Goal: Task Accomplishment & Management: Complete application form

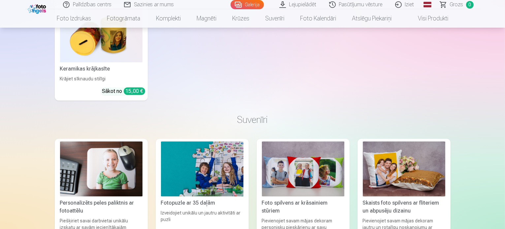
scroll to position [4553, 0]
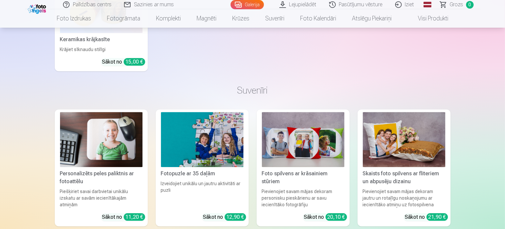
click at [396, 1] on link "Iziet" at bounding box center [405, 4] width 32 height 9
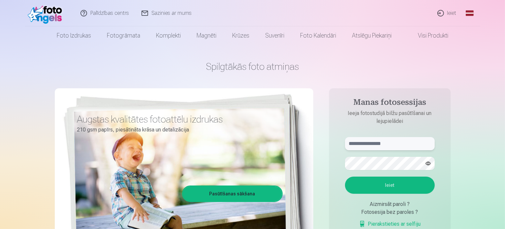
click at [391, 142] on input "text" at bounding box center [390, 143] width 90 height 13
type input "**********"
click at [424, 161] on button "button" at bounding box center [428, 163] width 13 height 13
click at [345, 177] on button "Ieiet" at bounding box center [390, 185] width 90 height 17
